Goal: Task Accomplishment & Management: Use online tool/utility

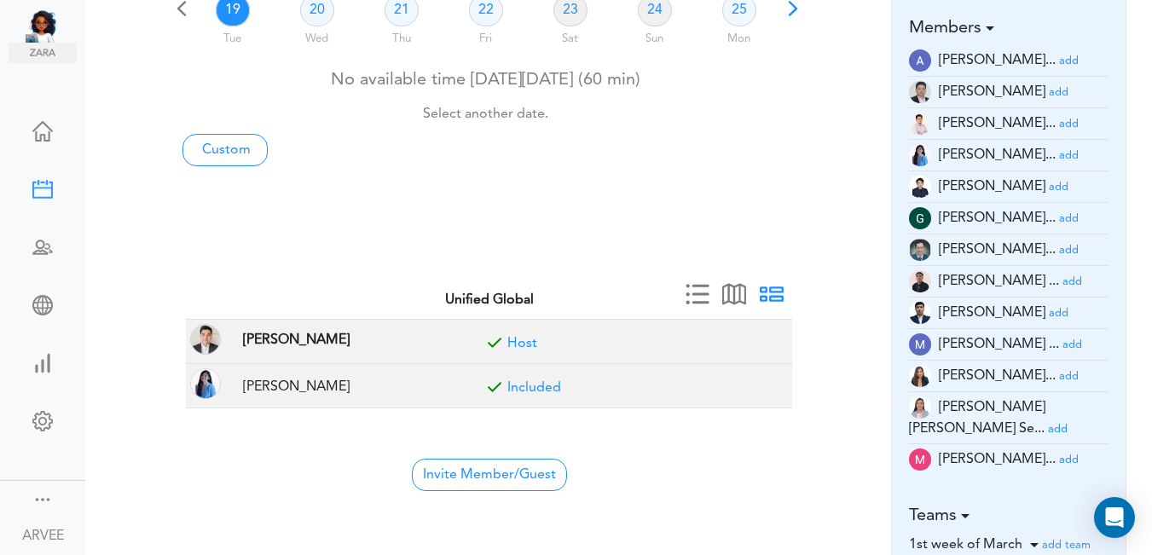
scroll to position [172, 0]
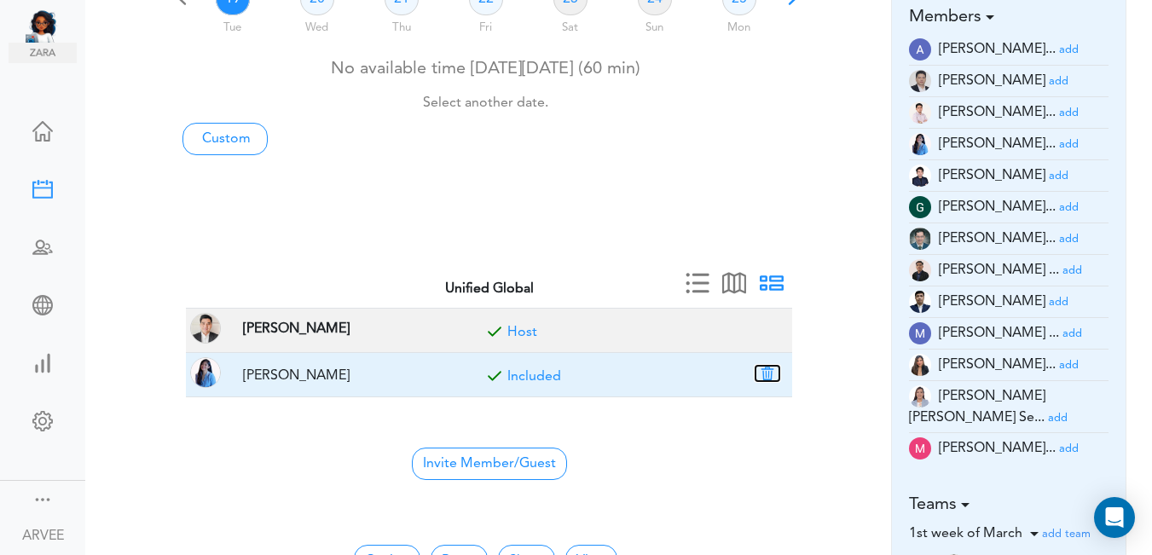
click at [768, 372] on button "button" at bounding box center [768, 373] width 24 height 15
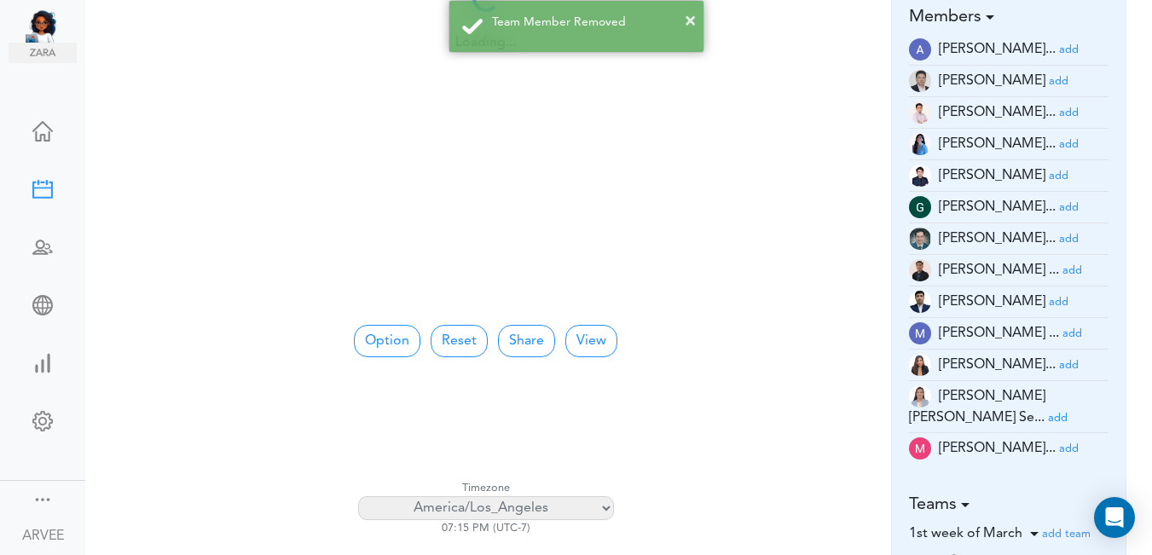
click at [1059, 110] on small "add" at bounding box center [1069, 112] width 20 height 11
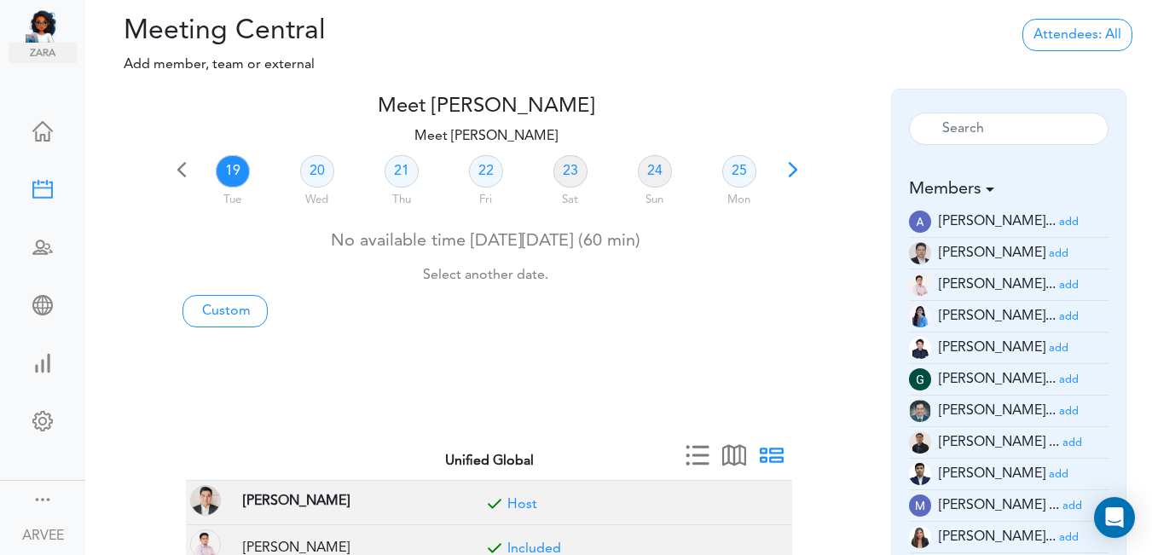
click at [790, 169] on span at bounding box center [793, 176] width 24 height 24
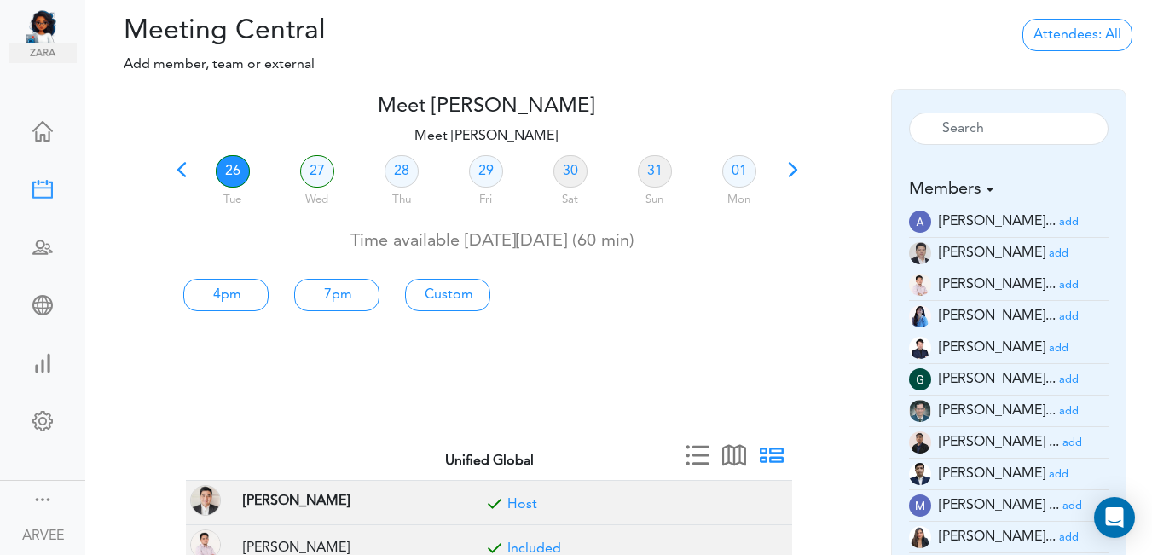
click at [229, 175] on link "26" at bounding box center [233, 171] width 34 height 32
click at [269, 300] on link "Custom" at bounding box center [225, 295] width 85 height 32
type input "Meet [PERSON_NAME]"
type input "[URL][DOMAIN_NAME][SECURITY_DATA]"
type input "[DATE]T16:00"
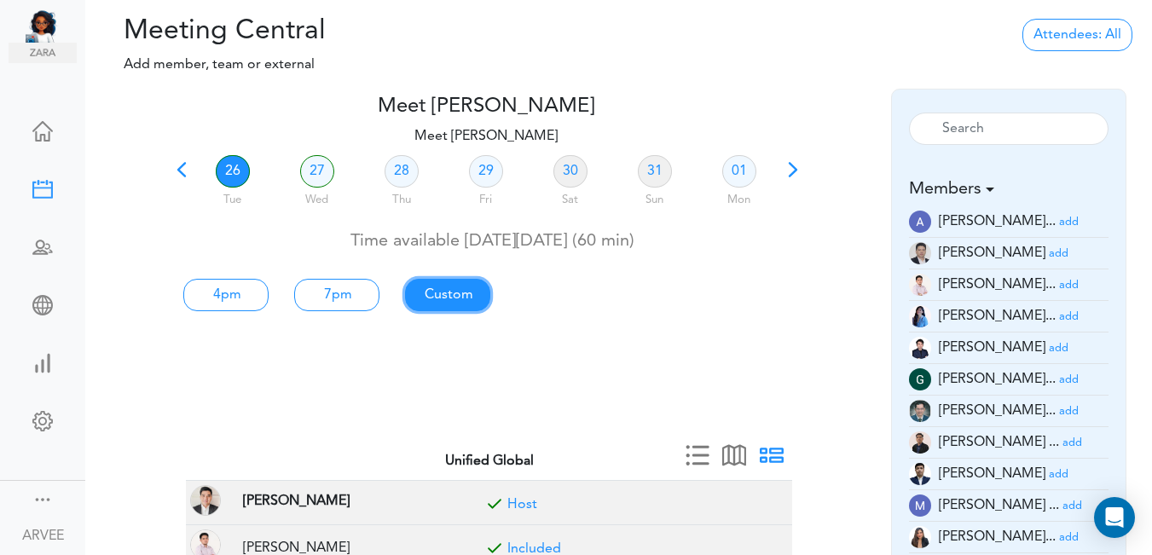
type input "[DATE]T17:00"
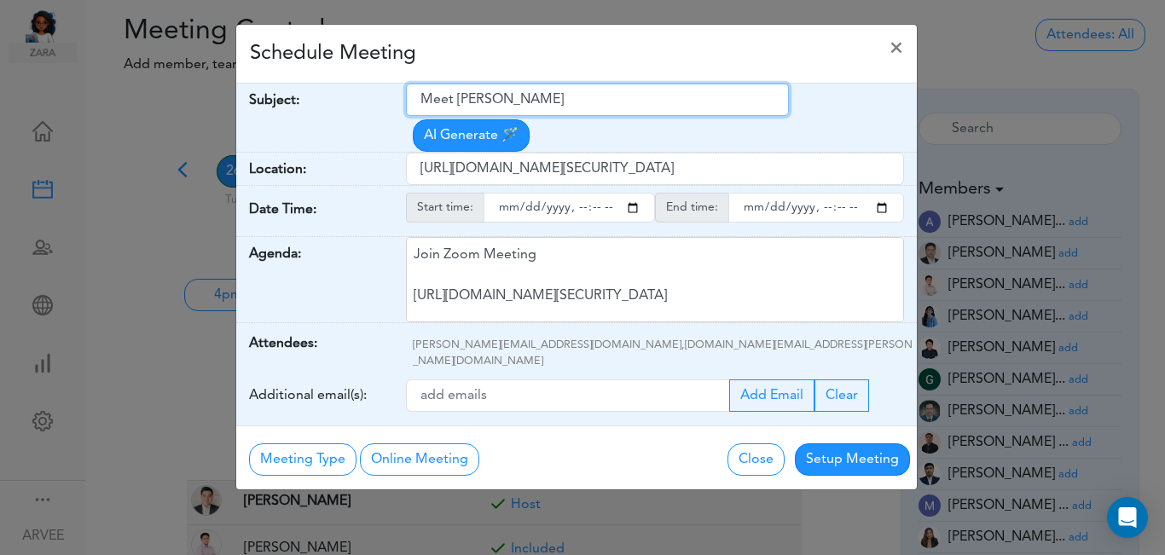
drag, startPoint x: 421, startPoint y: 101, endPoint x: 597, endPoint y: 110, distance: 175.9
click at [597, 110] on input "Meet [PERSON_NAME]" at bounding box center [597, 100] width 383 height 32
paste input "ABG x [PERSON_NAME] | 2025 Tax Planning"
type input "ABG x [PERSON_NAME] | 2025 Tax Planning"
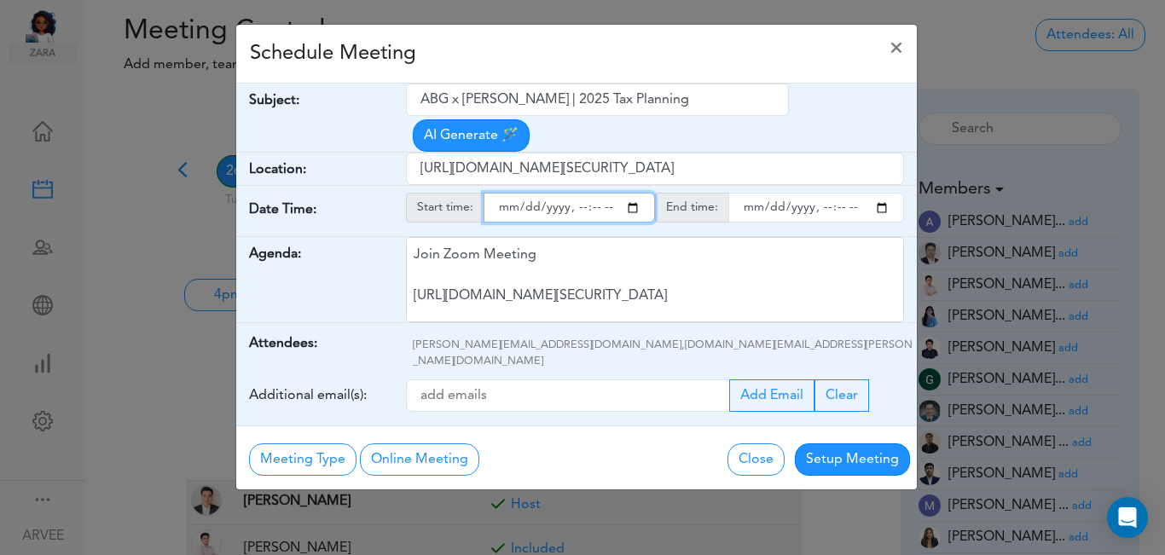
click at [636, 193] on input "starttime" at bounding box center [569, 208] width 171 height 30
click at [576, 193] on input "starttime" at bounding box center [569, 208] width 171 height 30
type input "[DATE]T13:00"
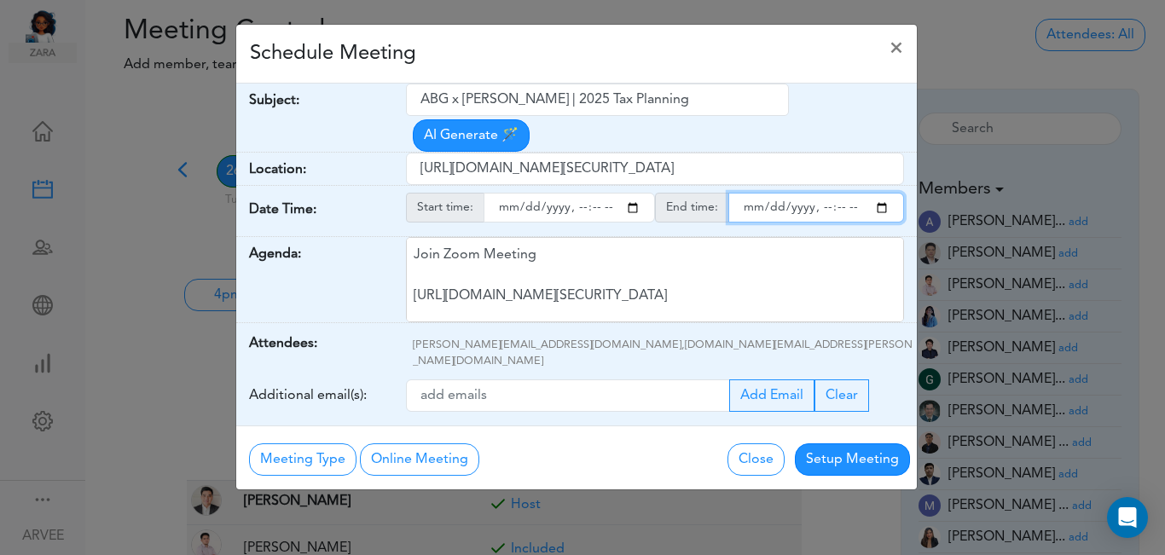
click at [880, 193] on input "endtime" at bounding box center [816, 208] width 176 height 30
click at [819, 193] on input "endtime" at bounding box center [816, 208] width 176 height 30
type input "[DATE]T14:00"
click at [665, 67] on div "Schedule Meeting ×" at bounding box center [576, 54] width 681 height 59
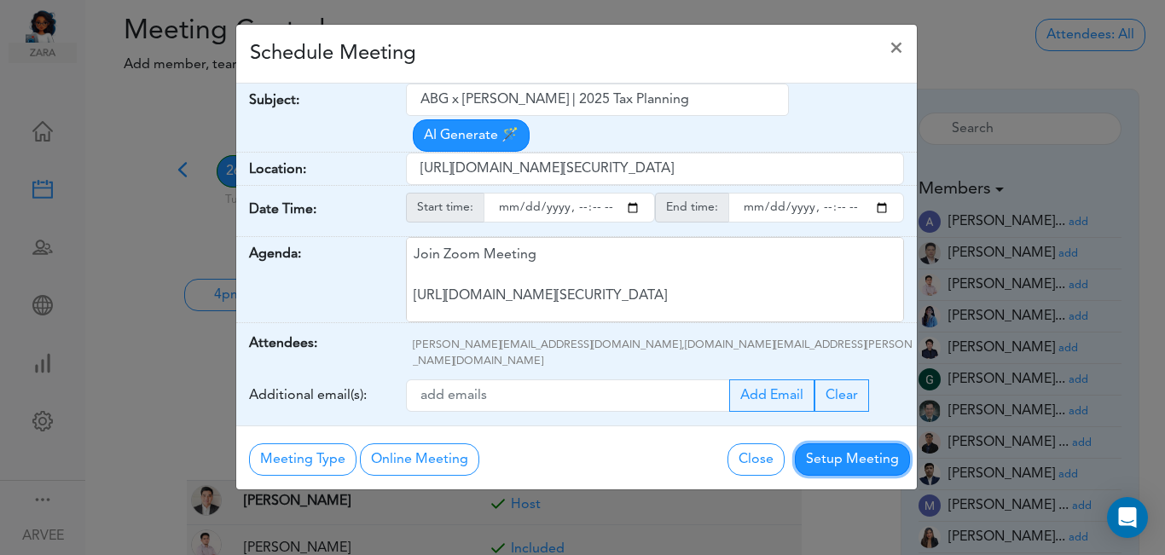
click at [839, 444] on button "Setup Meeting" at bounding box center [852, 460] width 115 height 32
